Goal: Task Accomplishment & Management: Manage account settings

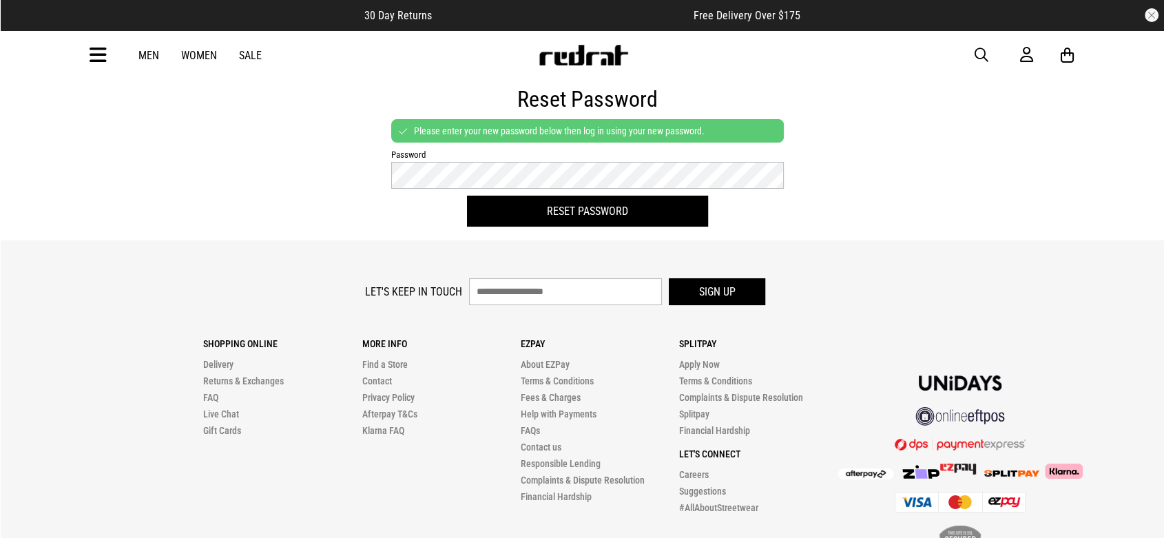
click at [891, 197] on div "Reset Password Please enter your new password below then log in using your new …" at bounding box center [581, 159] width 785 height 161
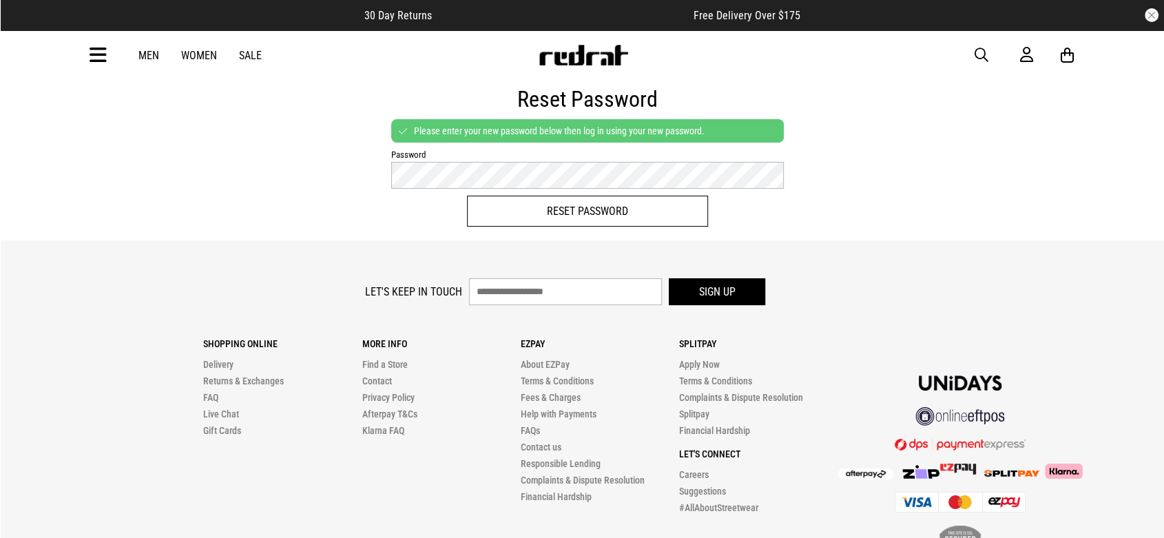
click at [618, 212] on button "Reset Password" at bounding box center [587, 211] width 241 height 31
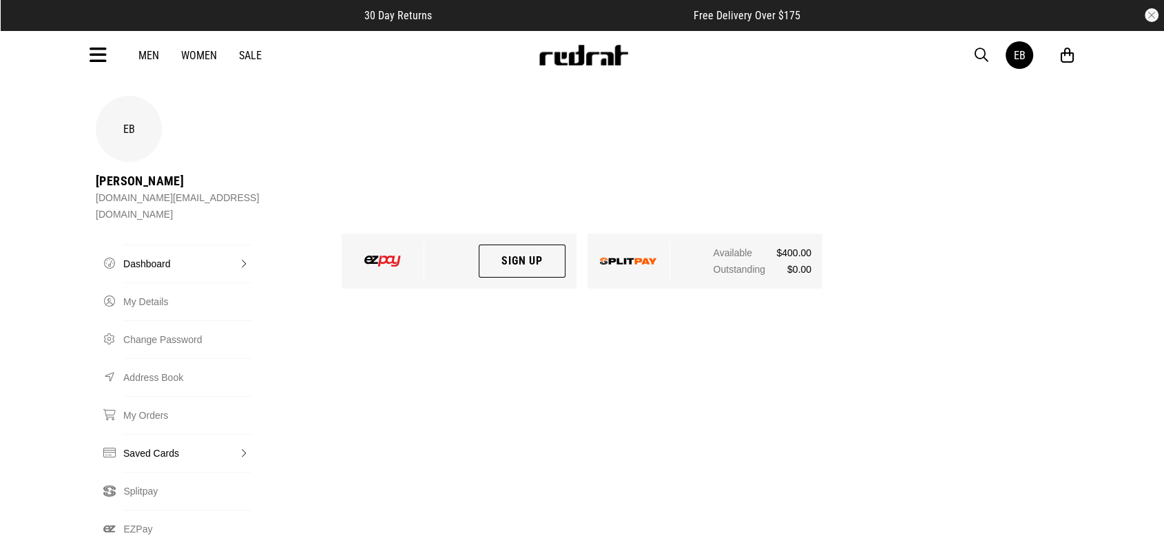
click at [145, 434] on link "Saved Cards" at bounding box center [187, 453] width 129 height 38
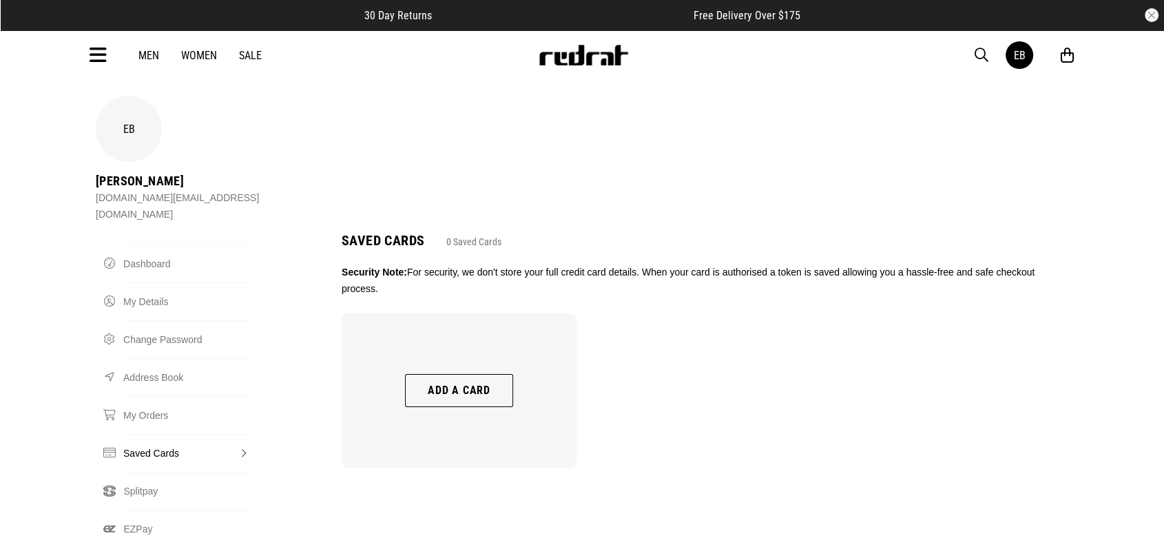
click at [678, 239] on div "Saved Cards 0 Saved Cards Security Note: For security, we don't store your full…" at bounding box center [705, 362] width 738 height 256
click at [705, 313] on ul "Add a card" at bounding box center [705, 395] width 738 height 165
click at [628, 313] on ul "Add a card" at bounding box center [705, 395] width 738 height 165
click at [475, 374] on button "Add a card" at bounding box center [459, 390] width 108 height 33
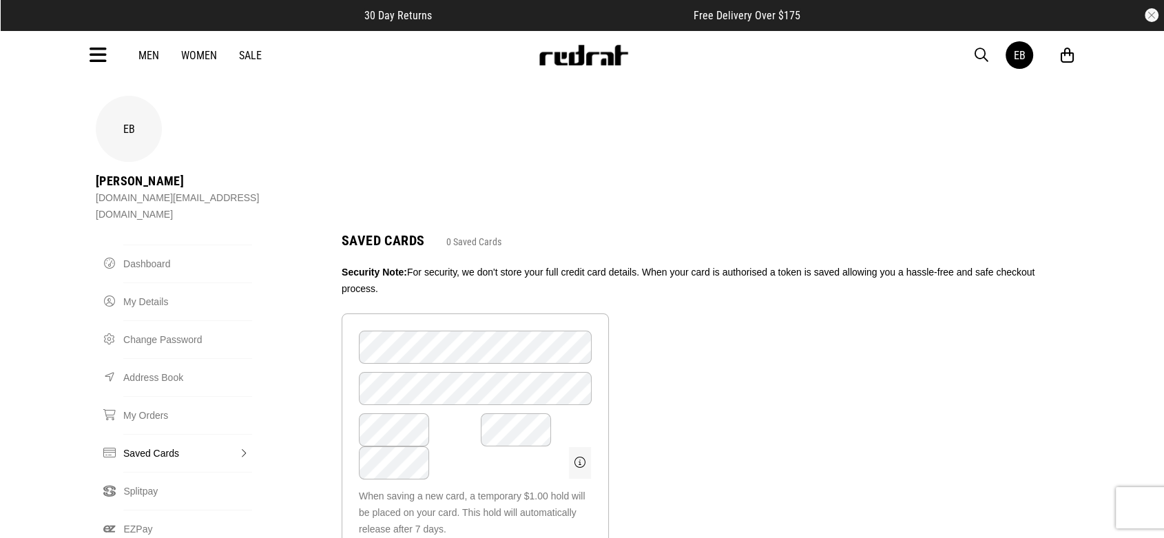
click at [710, 331] on ul "Card Number Card Name Card Month Card Year Card "> When saving a new card, a te…" at bounding box center [705, 474] width 738 height 322
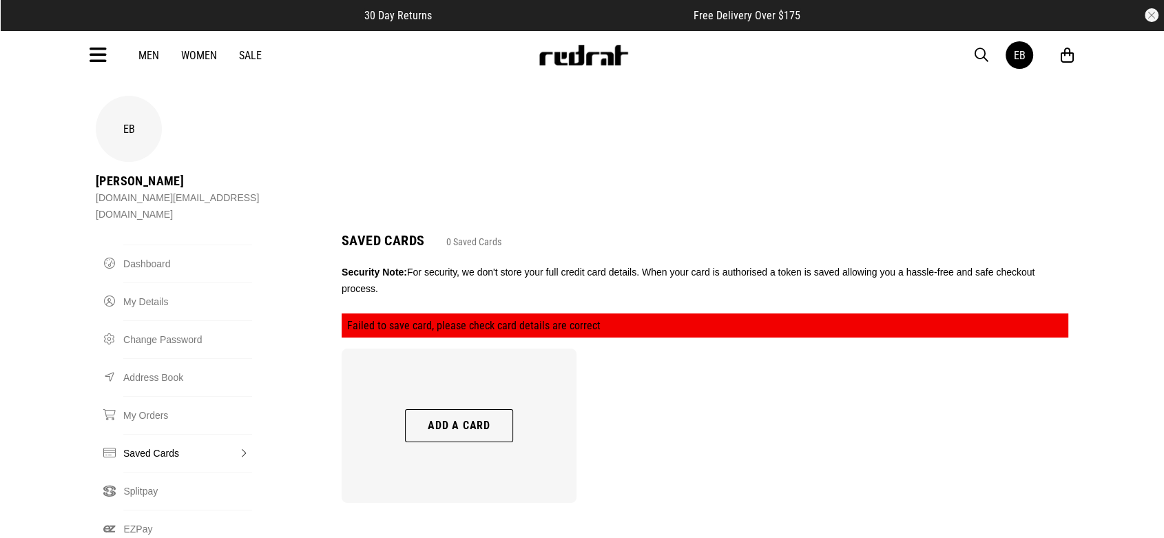
click at [810, 349] on ul "Add a card" at bounding box center [705, 431] width 738 height 165
click at [826, 361] on ul "Add a card" at bounding box center [705, 431] width 738 height 165
click at [727, 422] on ul "Add a card" at bounding box center [705, 431] width 738 height 165
click at [729, 423] on ul "Add a card" at bounding box center [705, 431] width 738 height 165
click at [146, 245] on link "Dashboard" at bounding box center [187, 264] width 129 height 38
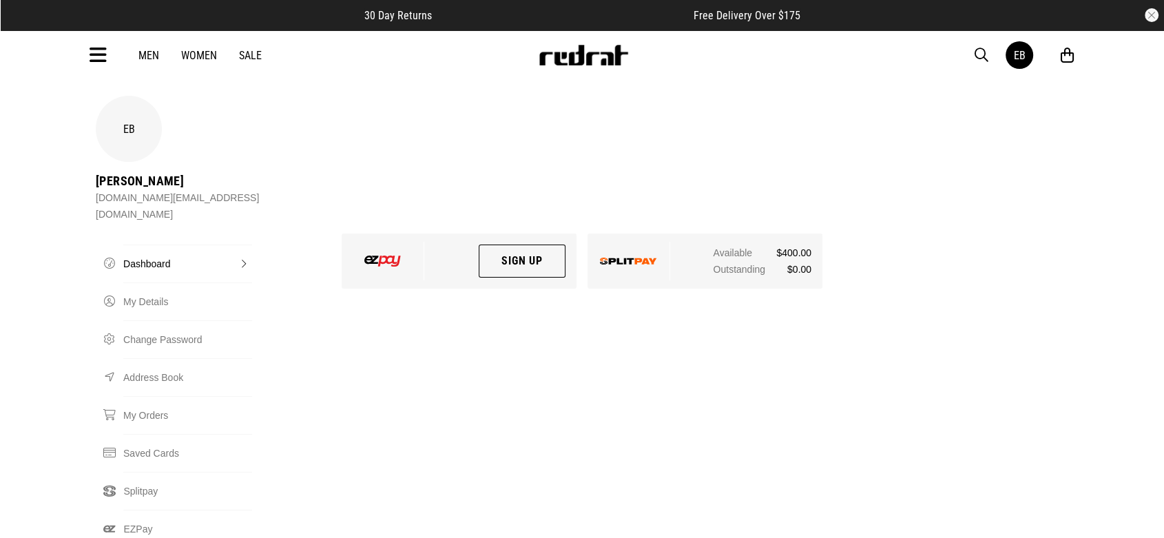
click at [552, 373] on div "EB Eileen Barber eileen.dj@live.com Dashboard Dashboard My Details Change Passw…" at bounding box center [582, 403] width 984 height 614
click at [517, 322] on div "EB Eileen Barber eileen.dj@live.com Dashboard Dashboard My Details Change Passw…" at bounding box center [582, 403] width 984 height 614
click at [150, 472] on link "Splitpay" at bounding box center [187, 491] width 129 height 38
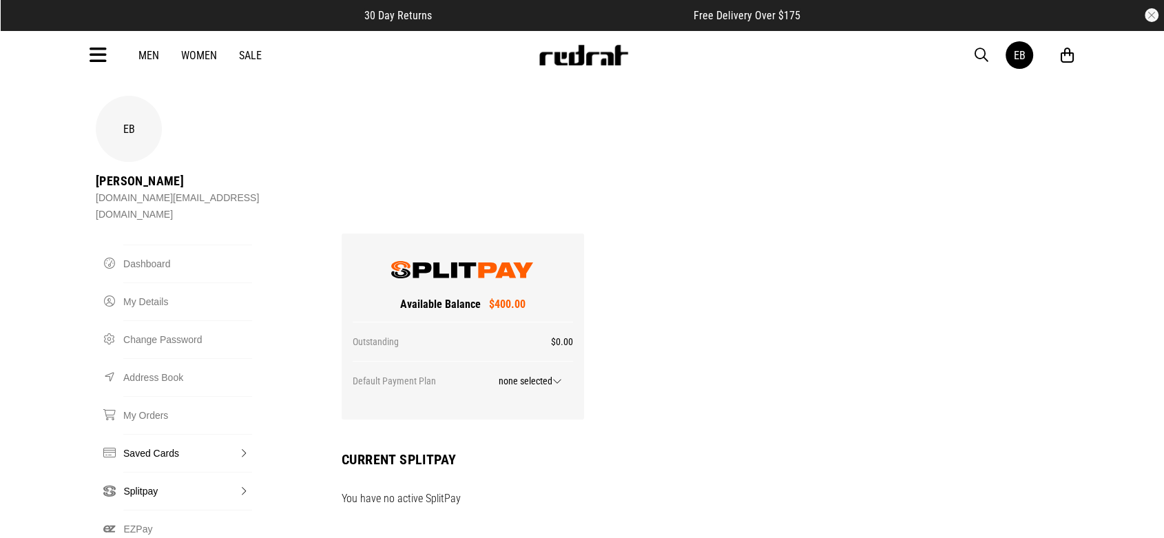
click at [141, 434] on link "Saved Cards" at bounding box center [187, 453] width 129 height 38
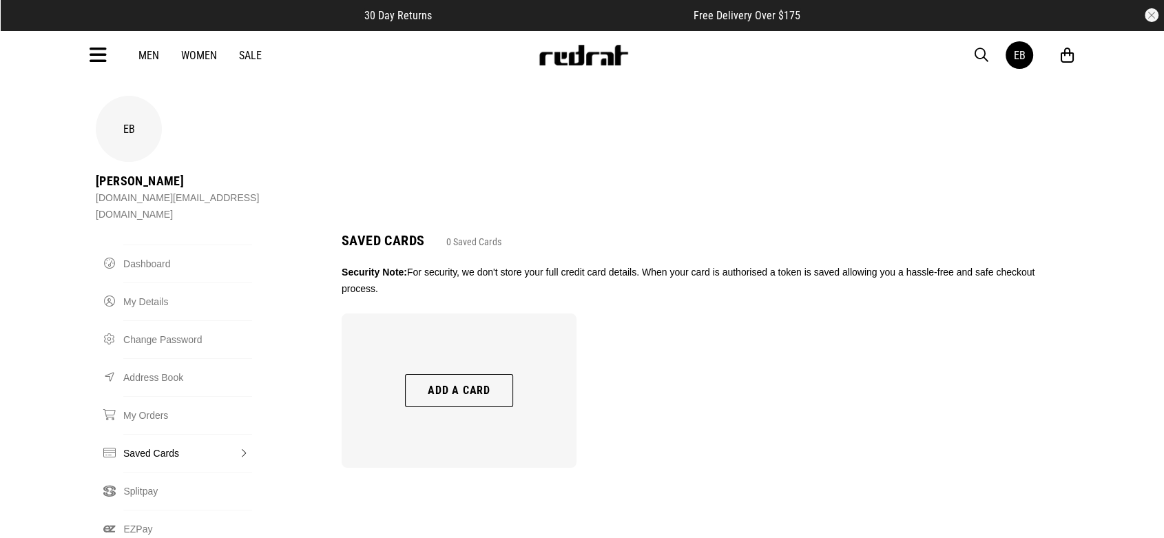
click at [477, 374] on button "Add a card" at bounding box center [459, 390] width 108 height 33
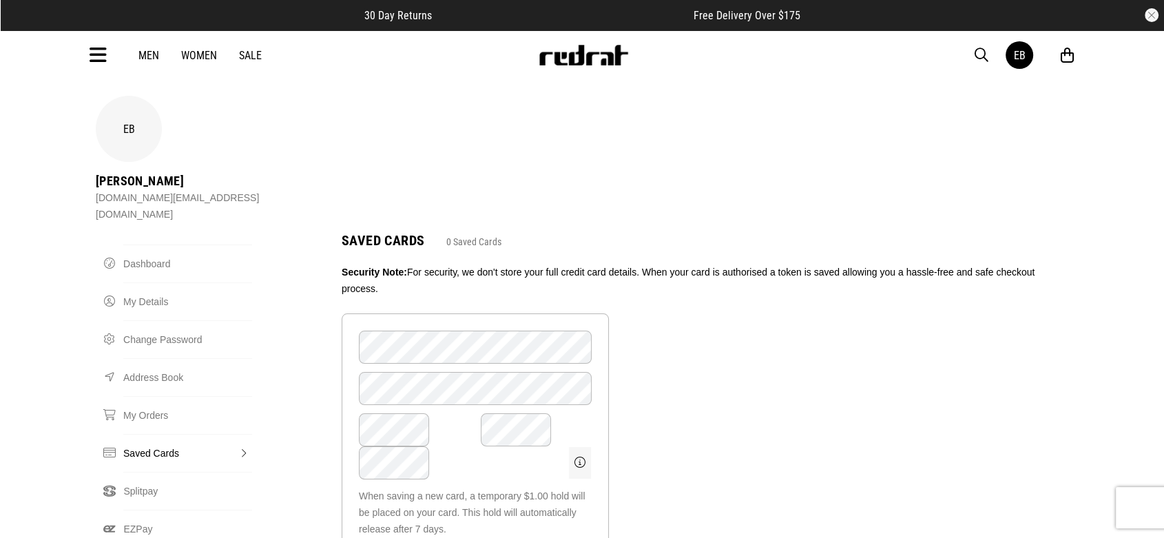
click at [738, 387] on ul "Card Number Card Name Card Month Card Year Card "> When saving a new card, a te…" at bounding box center [705, 474] width 738 height 322
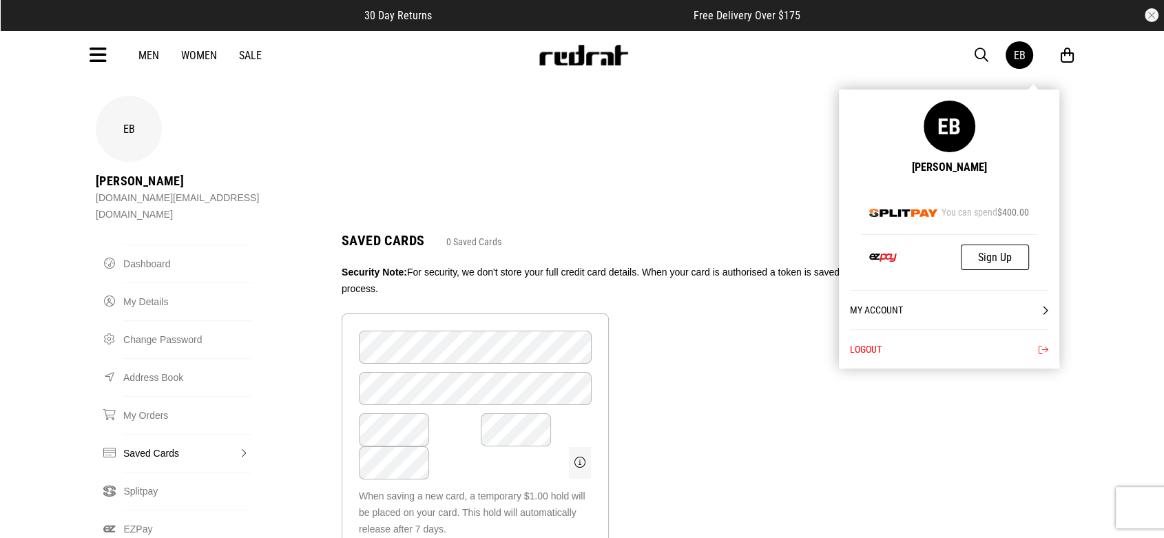
click at [1016, 63] on link "EB" at bounding box center [1020, 55] width 28 height 28
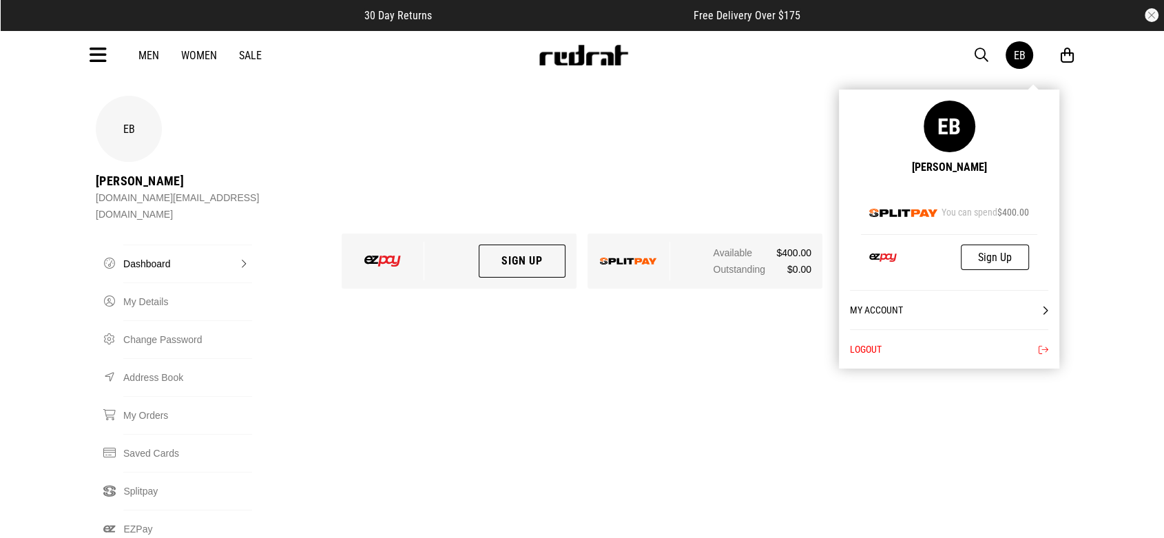
click at [921, 346] on button "Logout" at bounding box center [949, 348] width 198 height 39
